Goal: Transaction & Acquisition: Purchase product/service

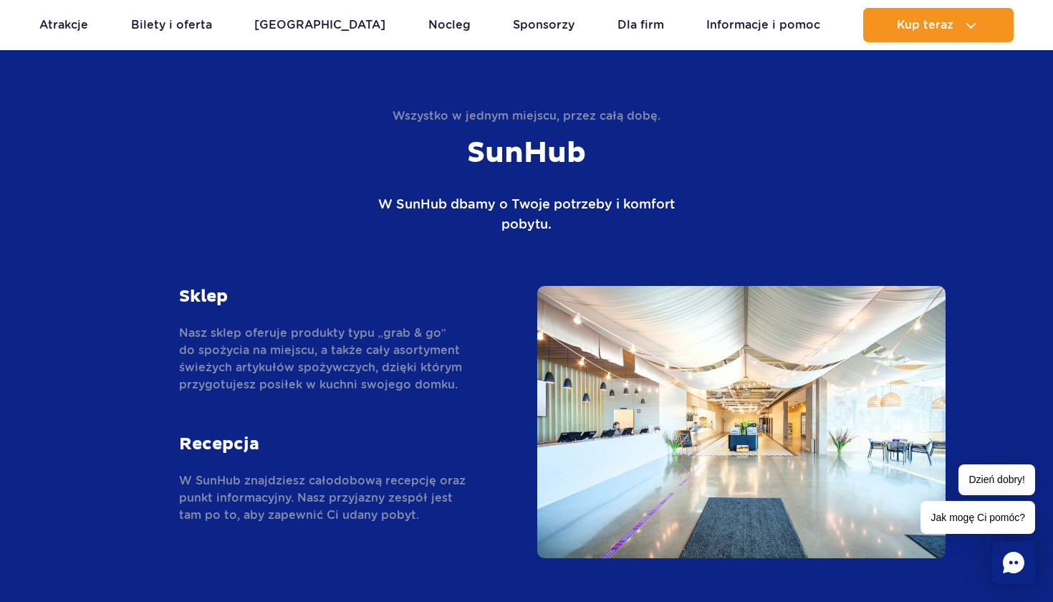
scroll to position [2216, 0]
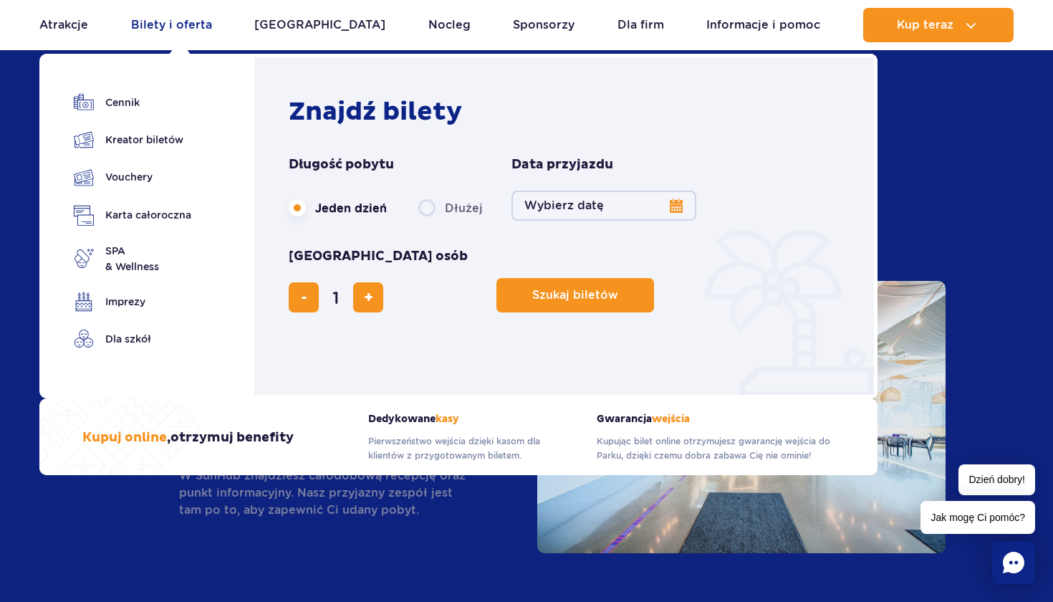
click at [167, 32] on link "Bilety i oferta" at bounding box center [171, 25] width 81 height 34
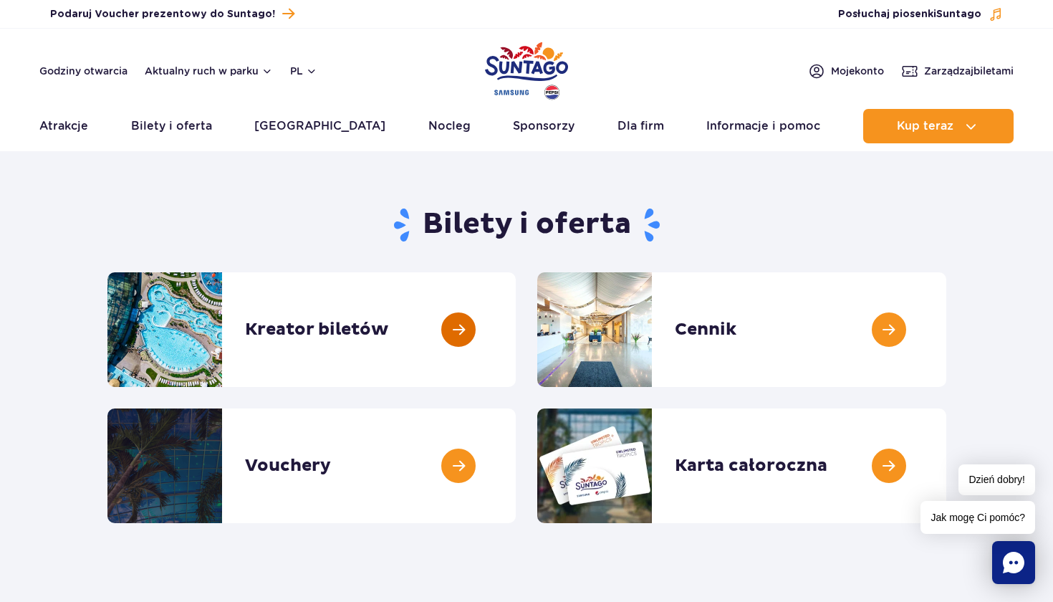
click at [516, 309] on link at bounding box center [516, 329] width 0 height 115
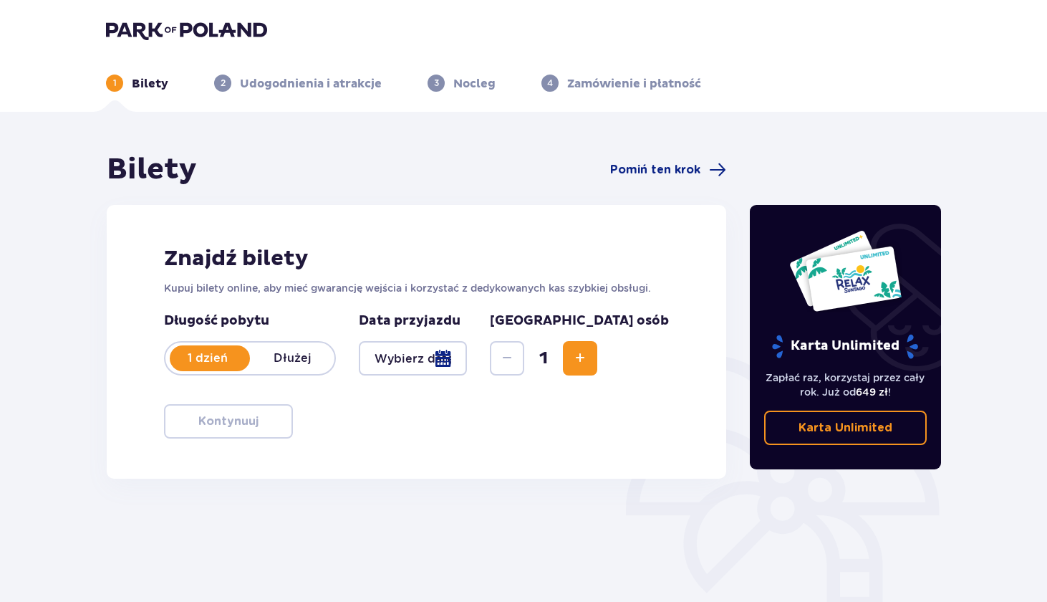
click at [467, 359] on div at bounding box center [413, 358] width 108 height 34
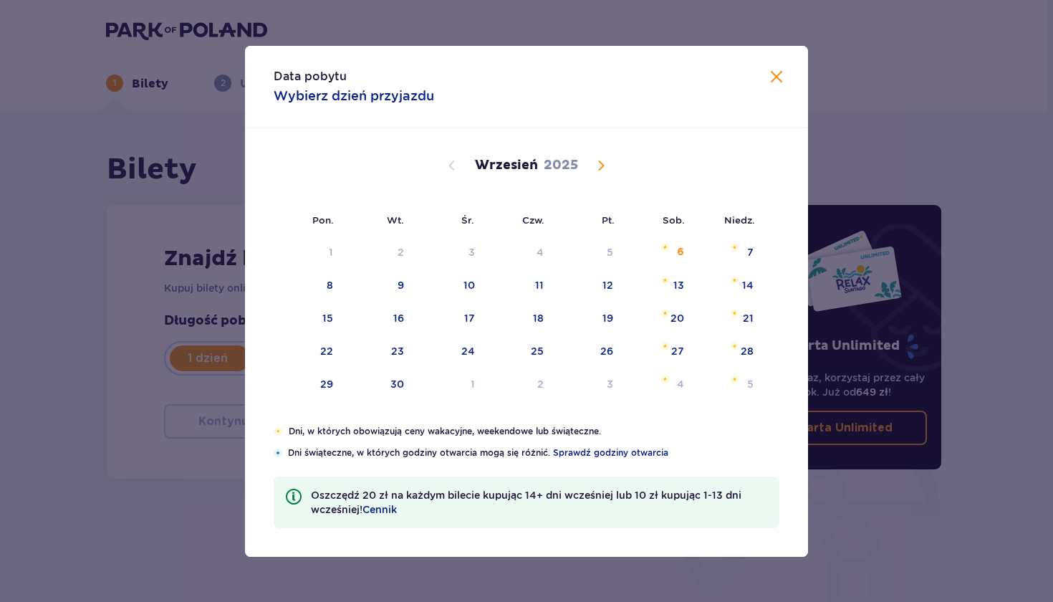
click at [604, 160] on span "Calendar" at bounding box center [600, 165] width 17 height 17
click at [660, 314] on img "sobota, 15 listopada 2025" at bounding box center [663, 313] width 9 height 9
type input "15.11.25"
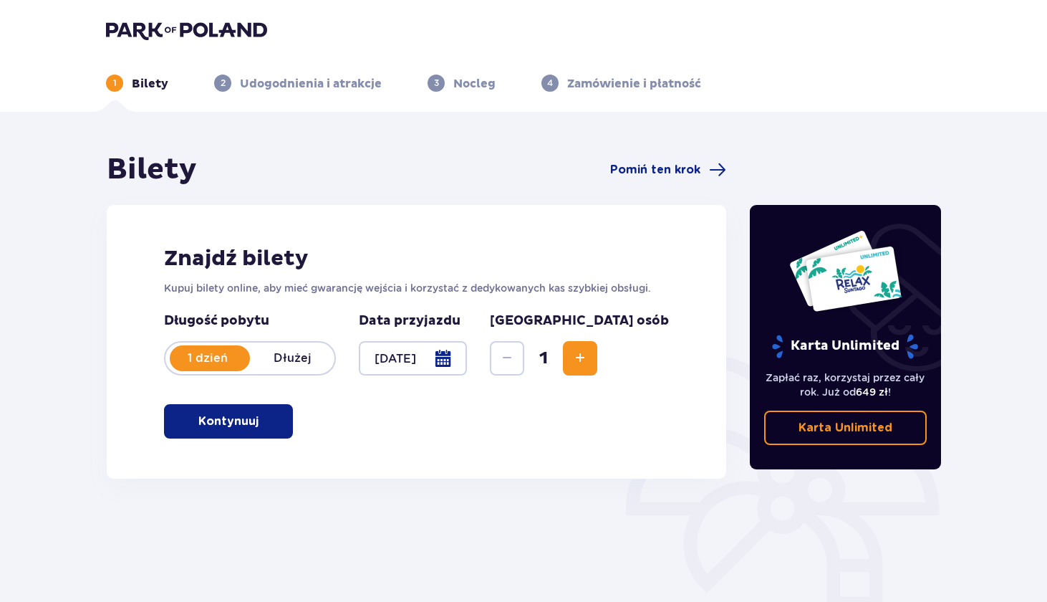
click at [761, 317] on div "Karta Unlimited Zapłać raz, korzystaj przez cały rok. Już od 649 zł ! Karta Unl…" at bounding box center [846, 337] width 192 height 264
click at [597, 347] on button "Increase" at bounding box center [580, 358] width 34 height 34
click at [263, 409] on button "Kontynuuj" at bounding box center [228, 421] width 129 height 34
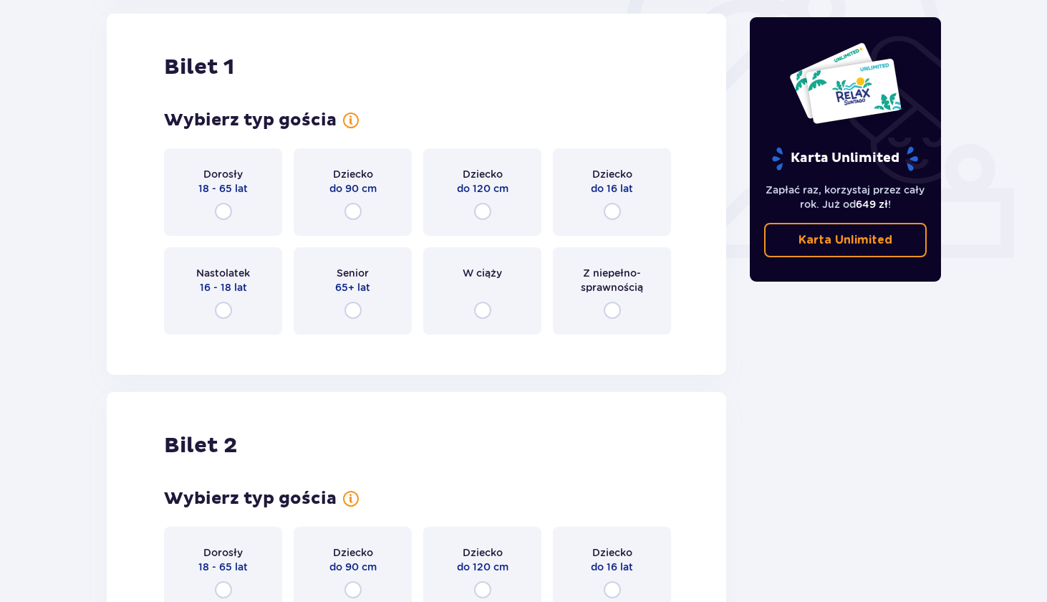
scroll to position [486, 0]
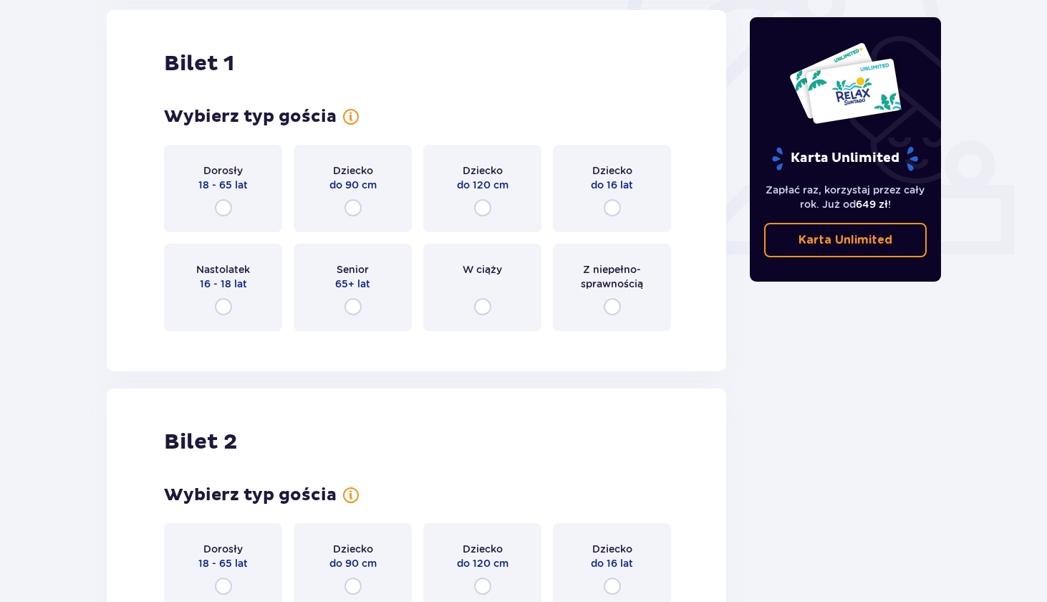
click at [224, 196] on div "Dorosły 18 - 65 lat" at bounding box center [223, 188] width 118 height 87
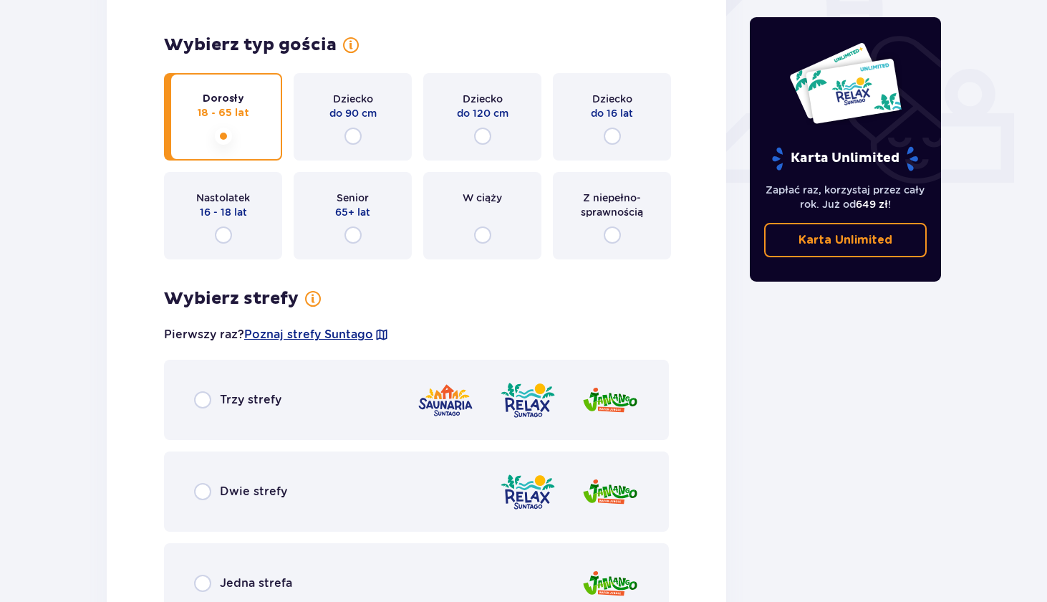
scroll to position [575, 0]
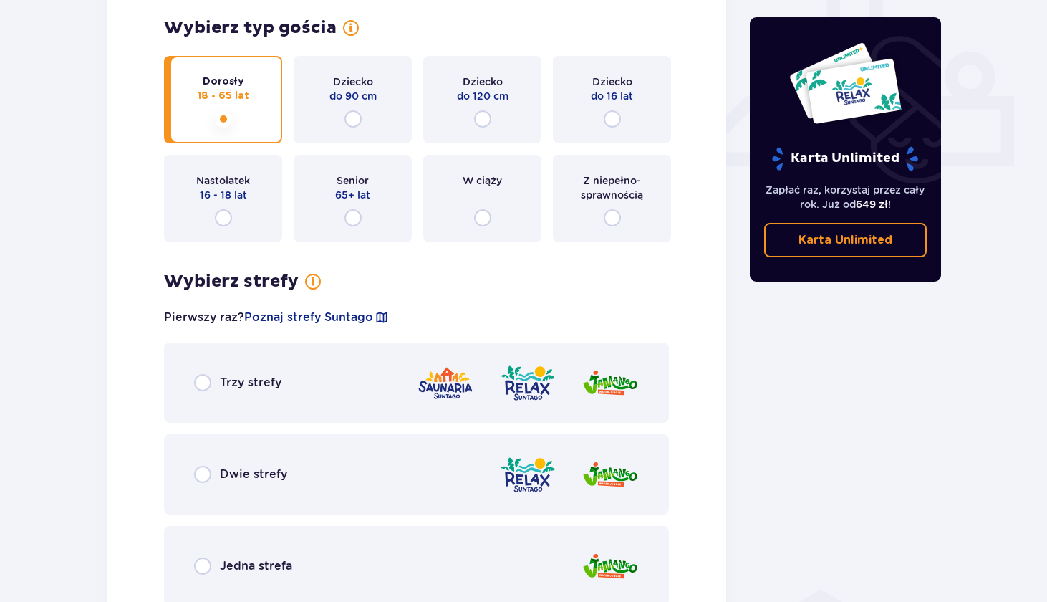
click at [200, 385] on input "radio" at bounding box center [202, 382] width 17 height 17
radio input "true"
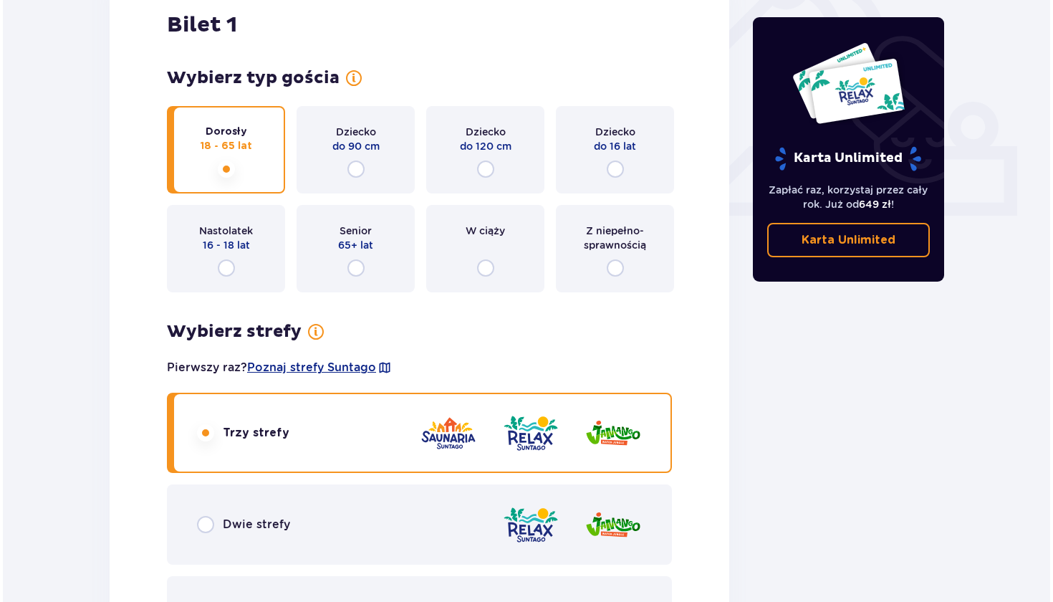
scroll to position [509, 0]
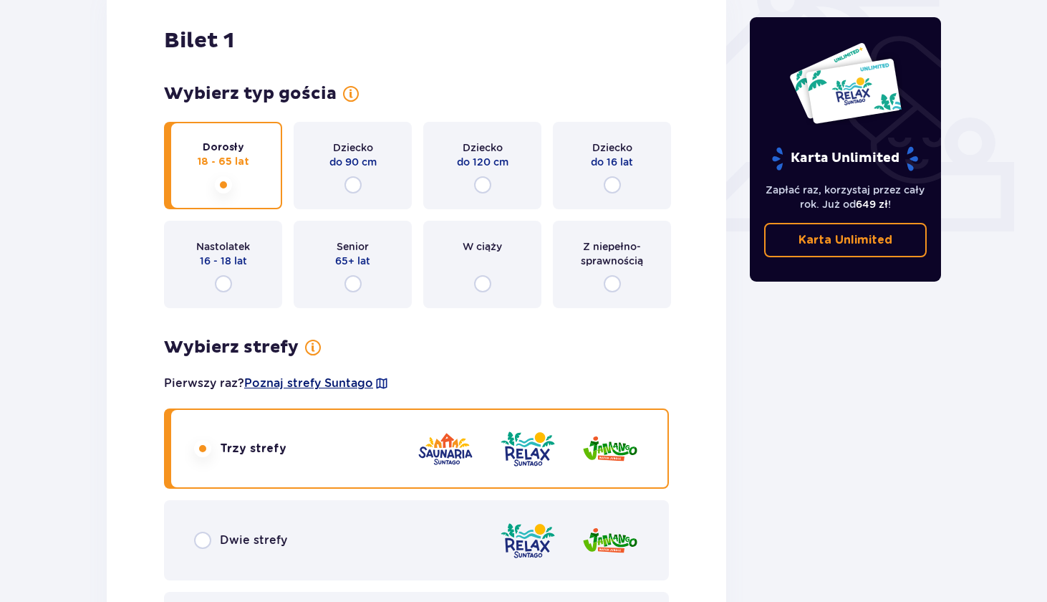
click at [332, 383] on span "Poznaj strefy Suntago" at bounding box center [308, 383] width 129 height 16
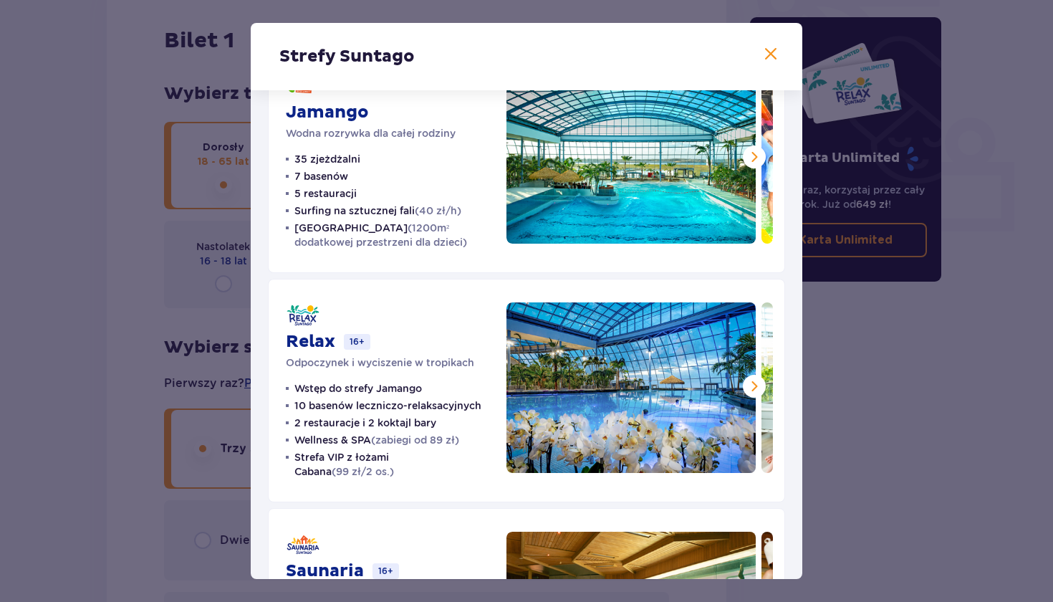
scroll to position [62, 0]
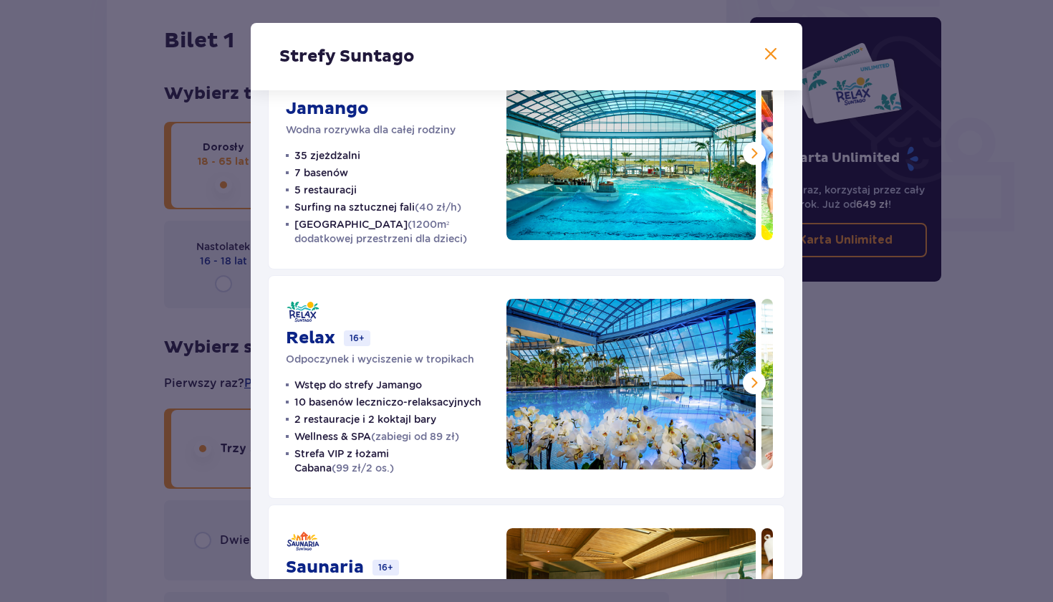
click at [178, 330] on div "Strefy Suntago Jamango Wodna rozrywka dla całej rodziny 35 zjeżdżalni 7 basenów…" at bounding box center [526, 301] width 1053 height 602
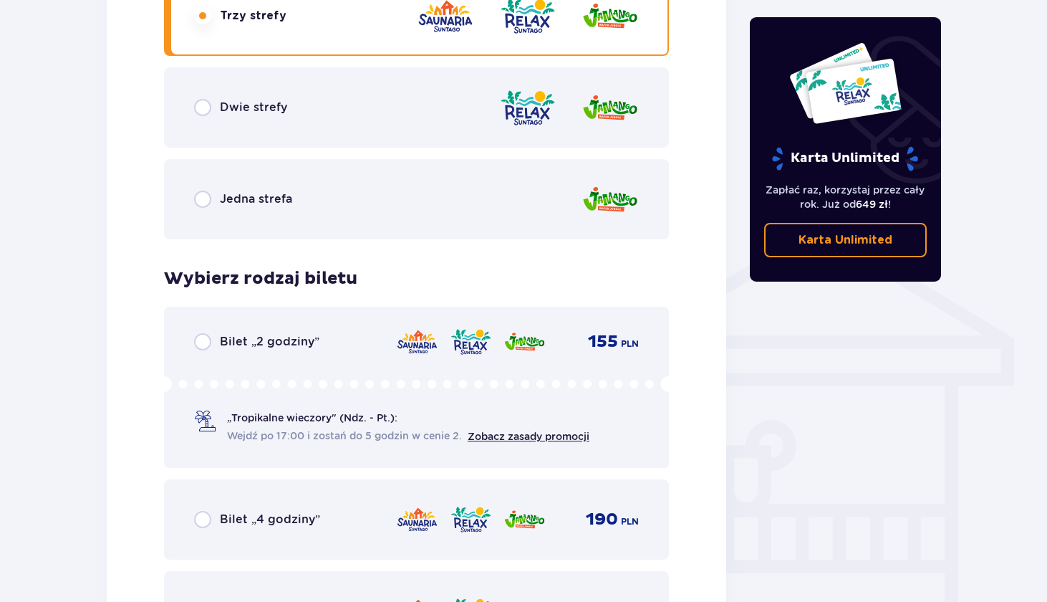
scroll to position [976, 0]
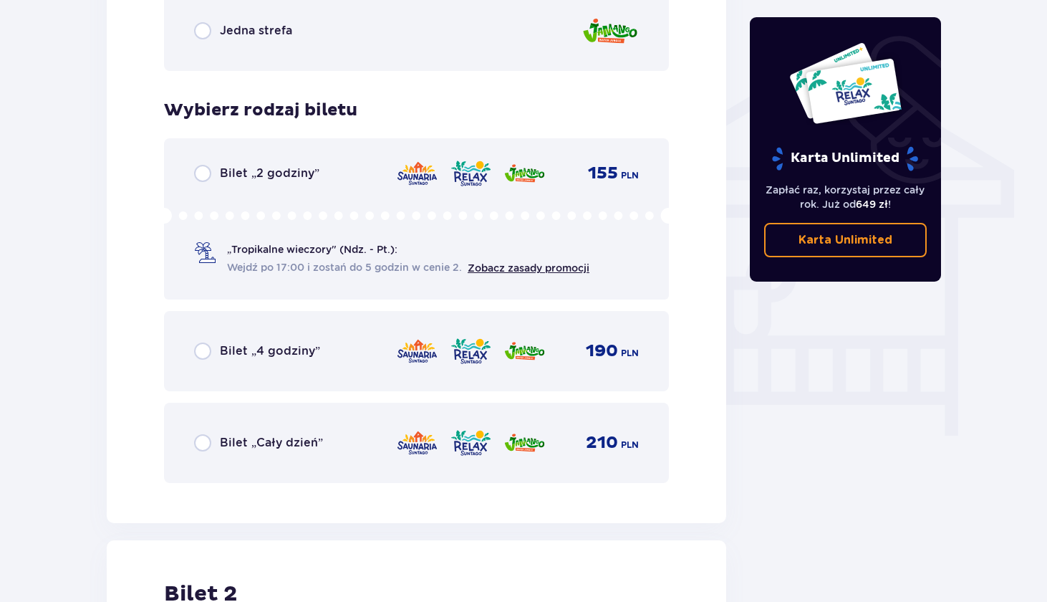
click at [202, 449] on input "radio" at bounding box center [202, 442] width 17 height 17
radio input "true"
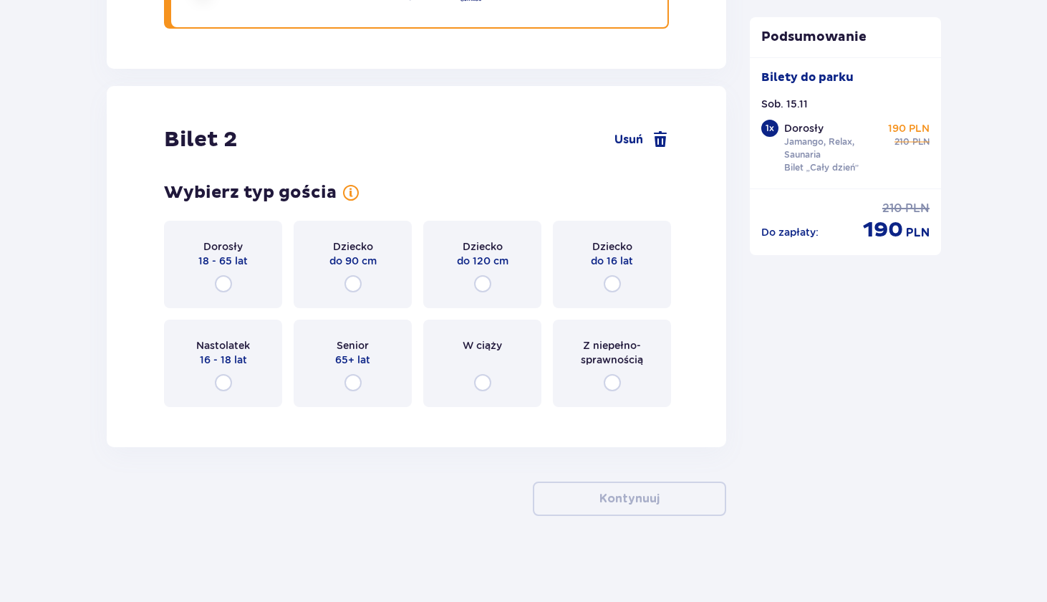
scroll to position [1564, 0]
click at [225, 282] on input "radio" at bounding box center [223, 283] width 17 height 17
radio input "true"
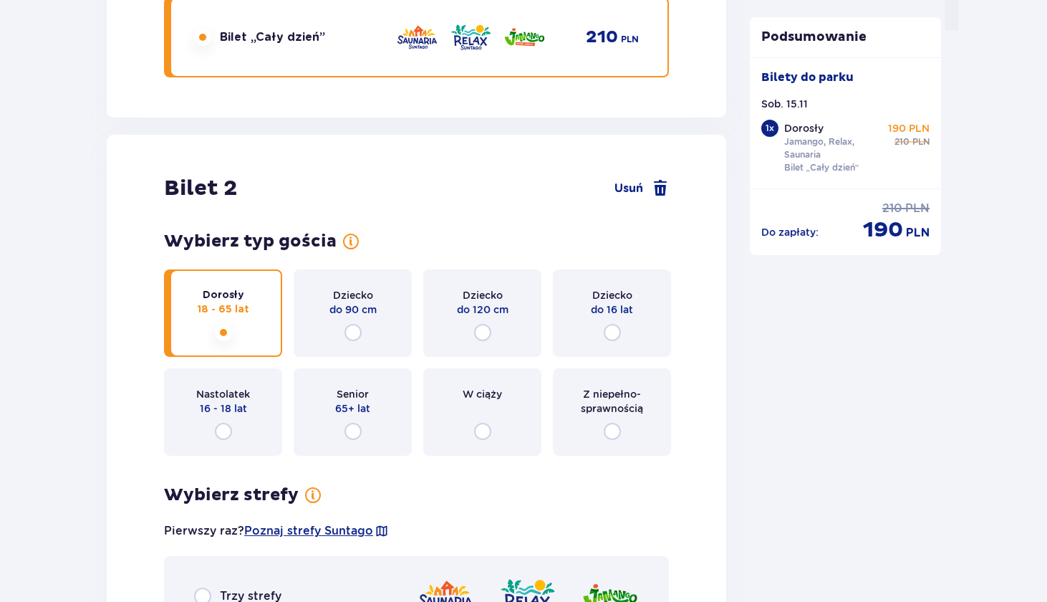
scroll to position [1514, 0]
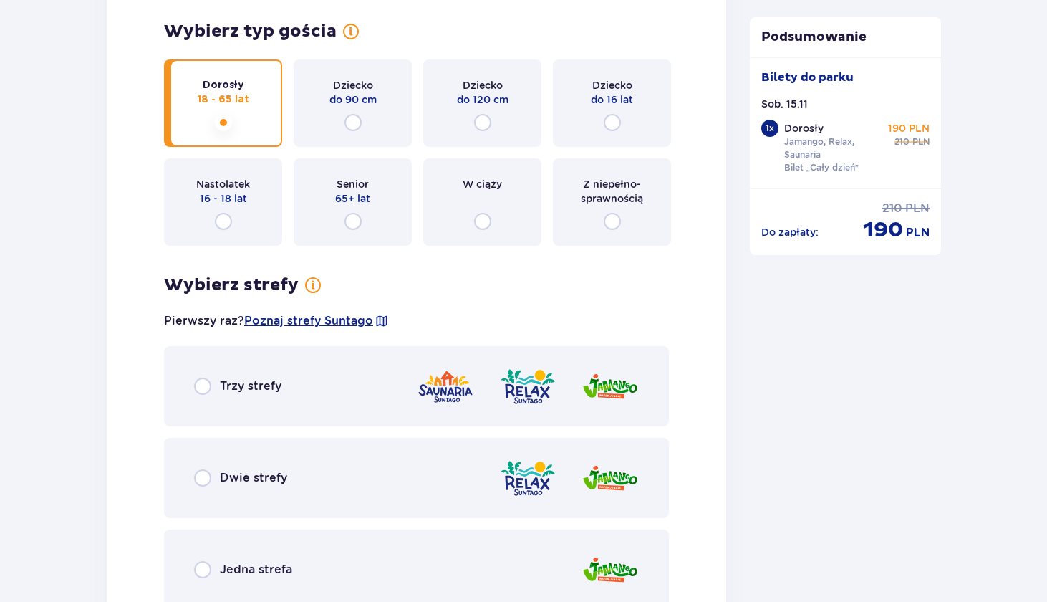
click at [255, 380] on p "Trzy strefy" at bounding box center [251, 386] width 62 height 16
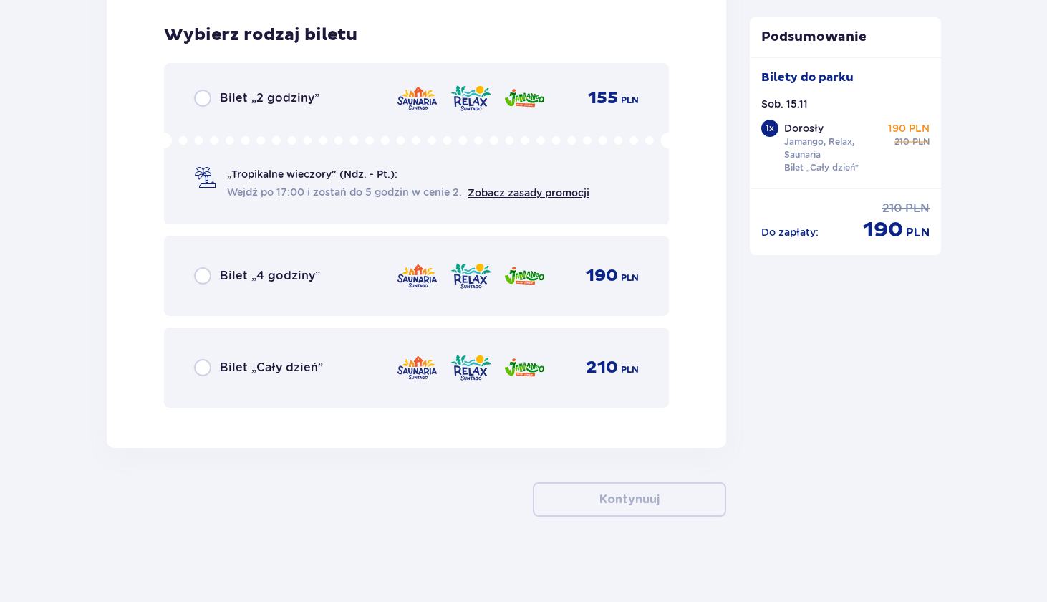
scroll to position [2340, 0]
click at [216, 287] on div "Bilet „4 godziny” 190 PLN" at bounding box center [416, 275] width 445 height 30
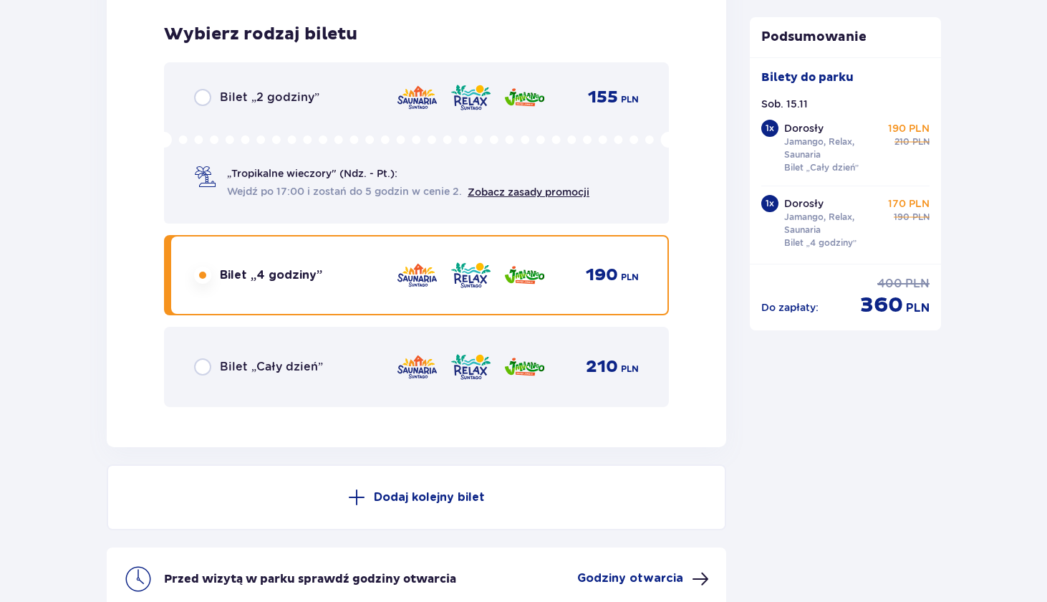
click at [206, 350] on div "Bilet „Cały dzień” 210 PLN" at bounding box center [416, 367] width 505 height 80
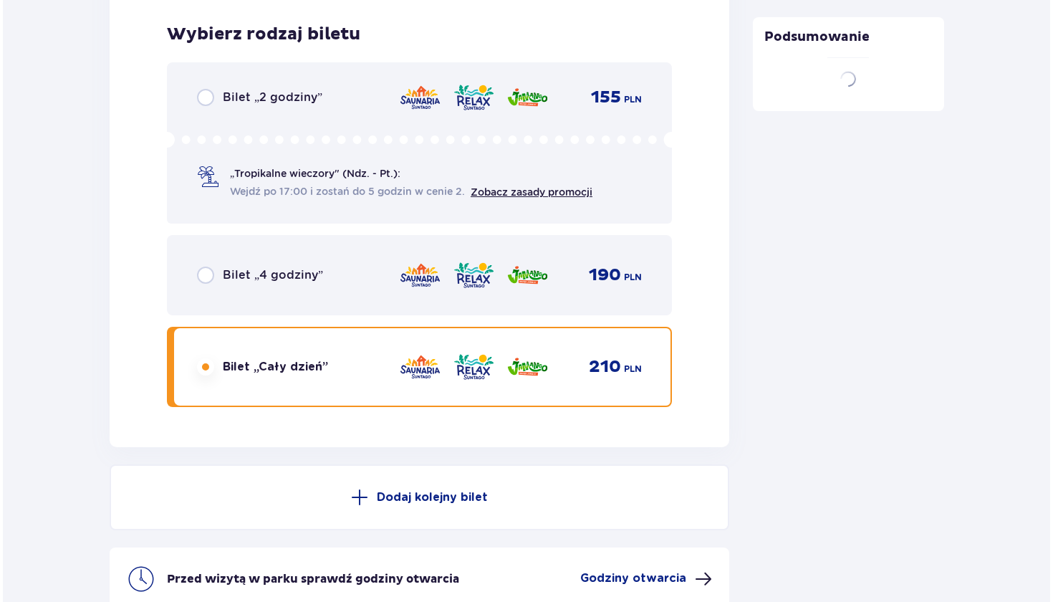
scroll to position [2486, 0]
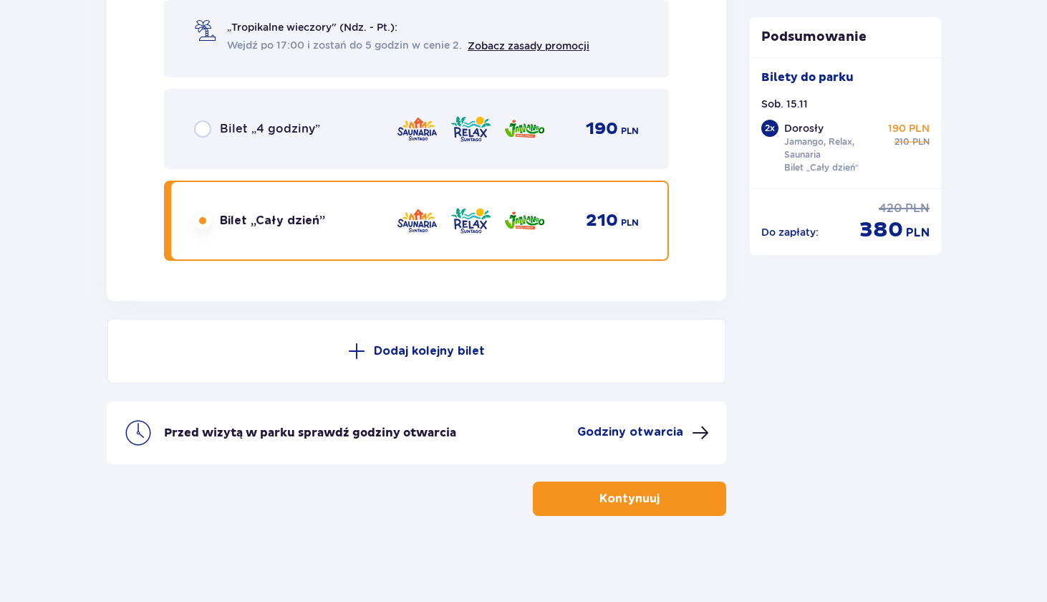
click at [655, 425] on p "Godziny otwarcia" at bounding box center [630, 432] width 106 height 16
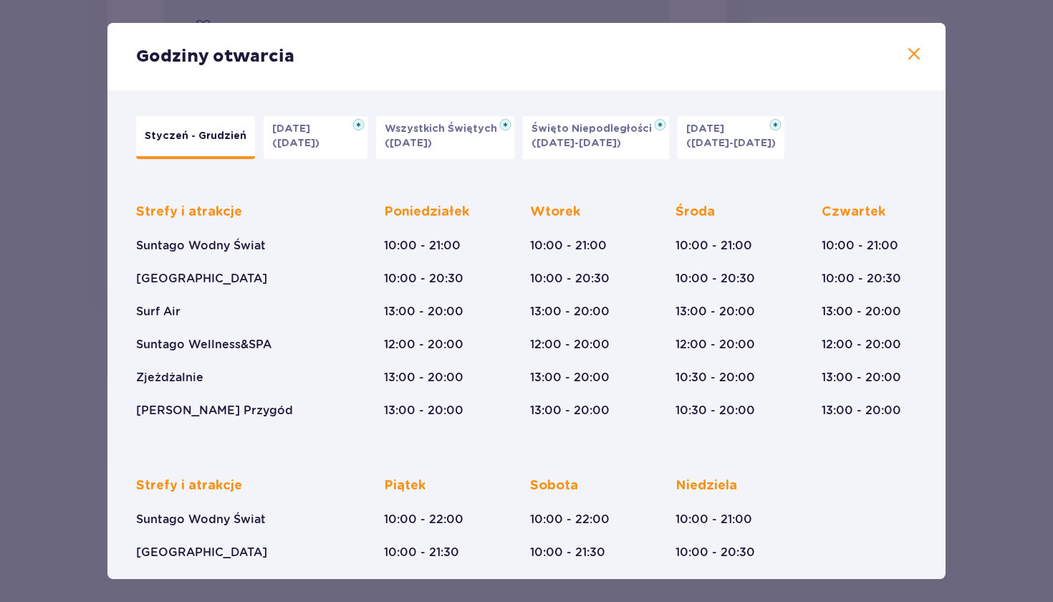
click at [342, 136] on button "Halloween (31.10.25)" at bounding box center [316, 137] width 104 height 43
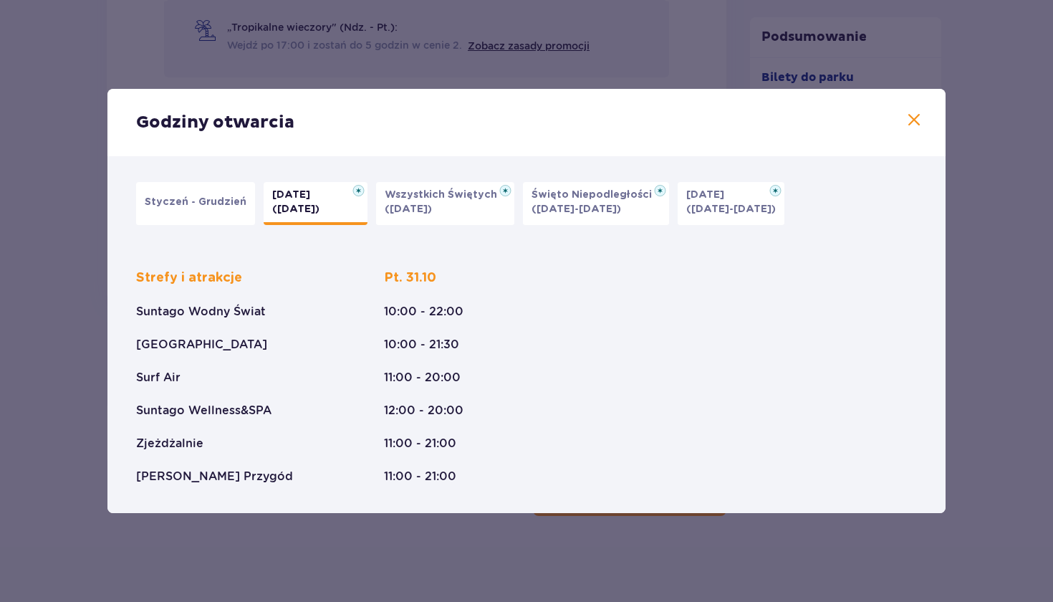
click at [421, 198] on p "Wszystkich Świętych" at bounding box center [445, 195] width 121 height 14
click at [542, 204] on p "(09.11-11.11.25)" at bounding box center [577, 209] width 90 height 14
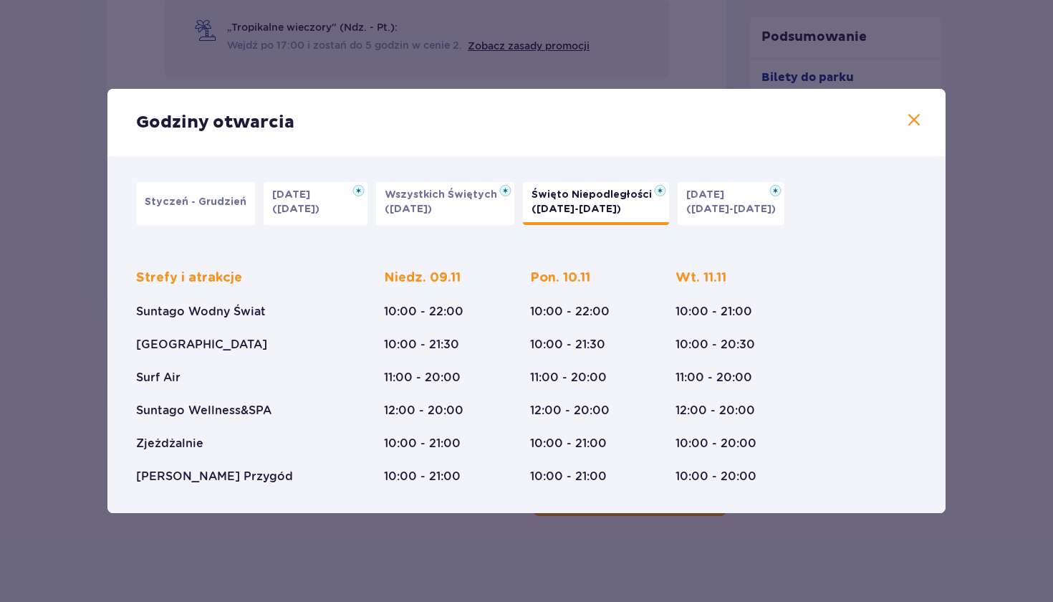
click at [226, 200] on p "Styczeń - Grudzień" at bounding box center [196, 202] width 102 height 14
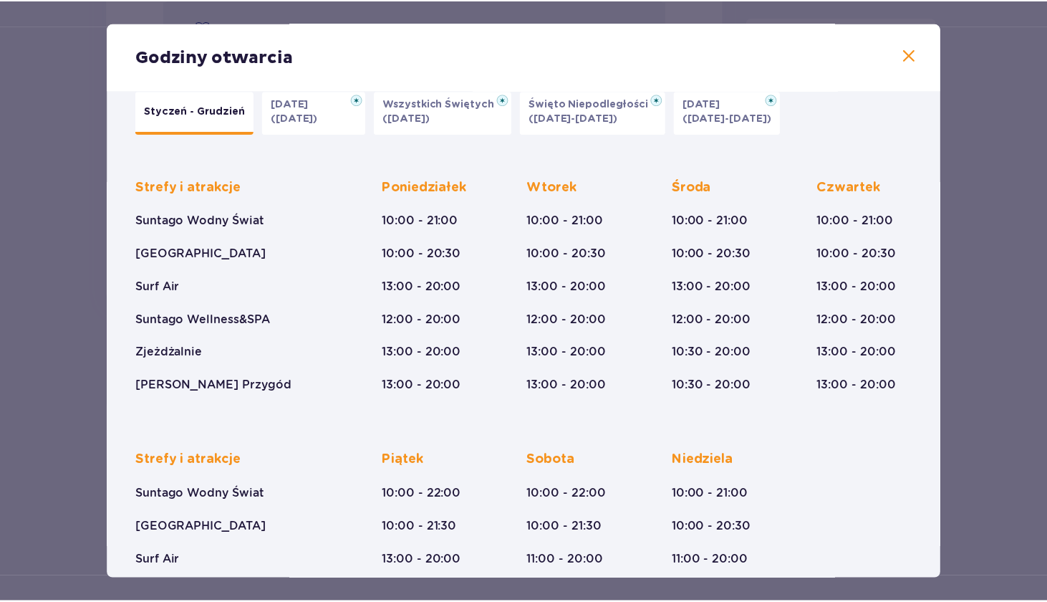
scroll to position [32, 0]
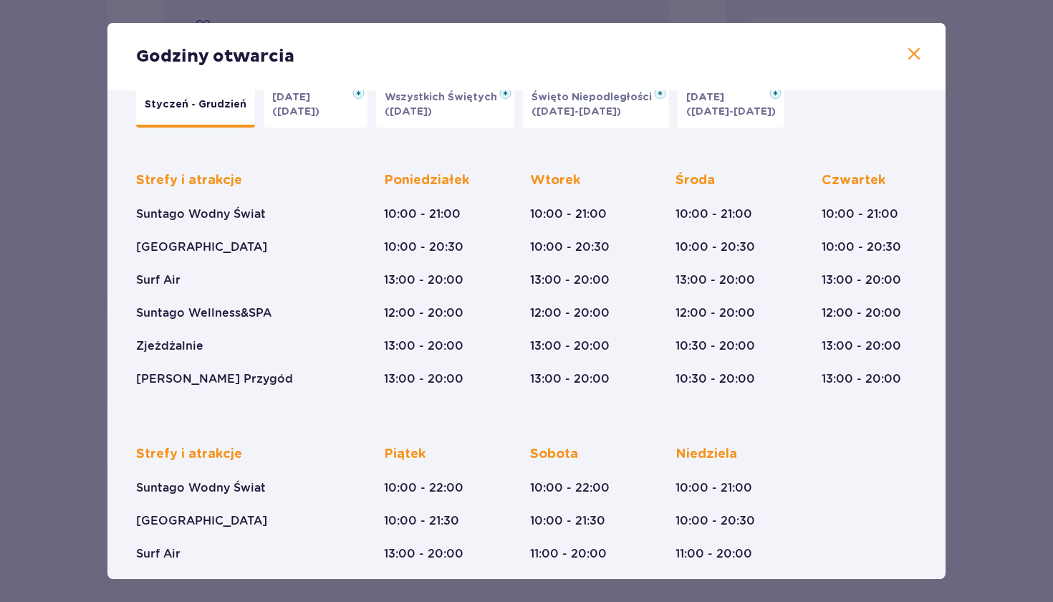
click at [715, 110] on p "(23.12-01.01.26)" at bounding box center [731, 112] width 90 height 14
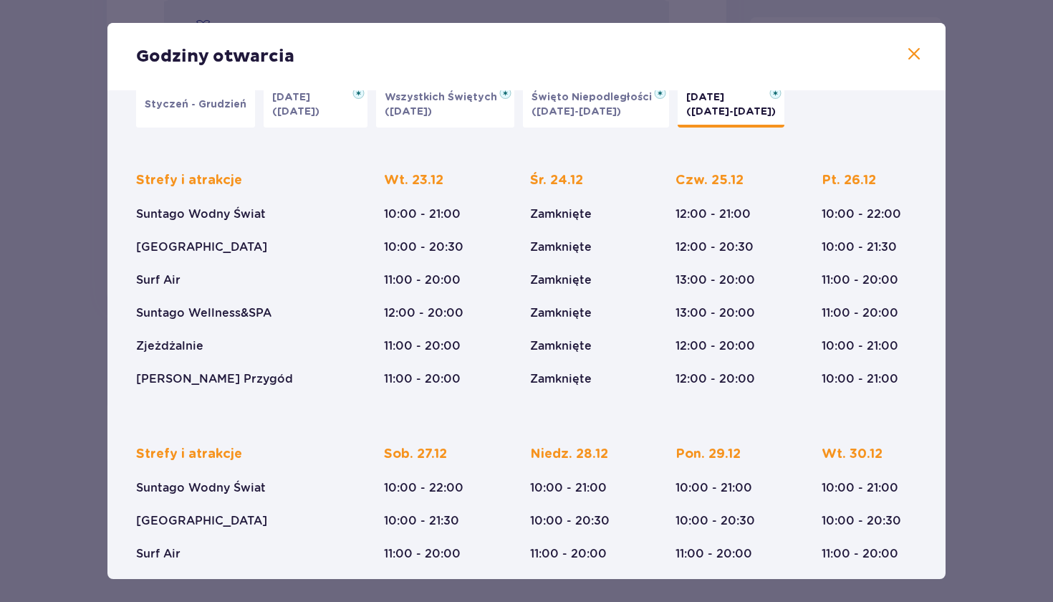
click at [916, 57] on span at bounding box center [913, 54] width 17 height 17
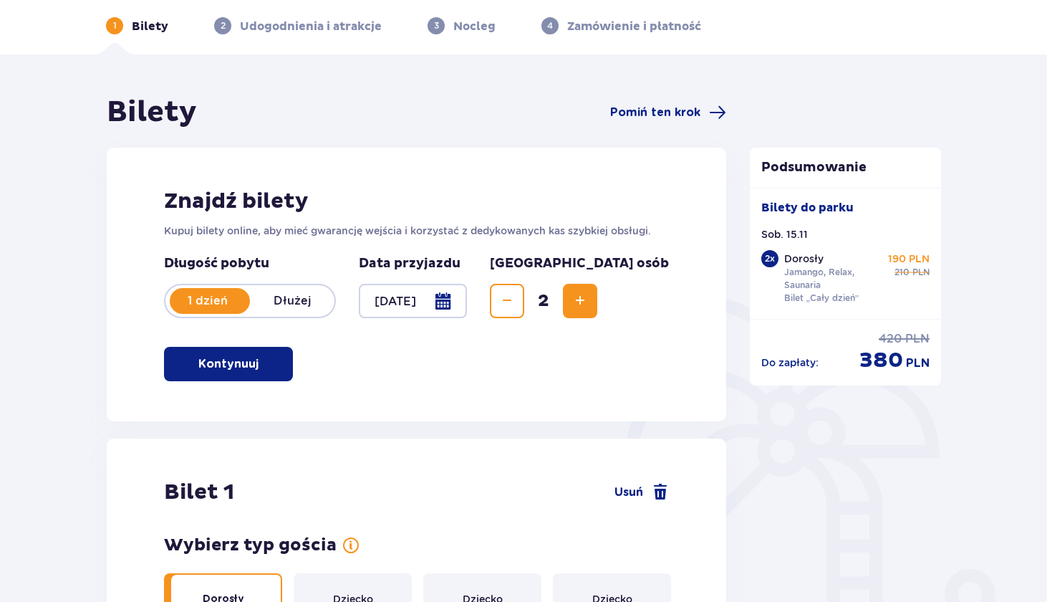
scroll to position [66, 0]
